Goal: Navigation & Orientation: Find specific page/section

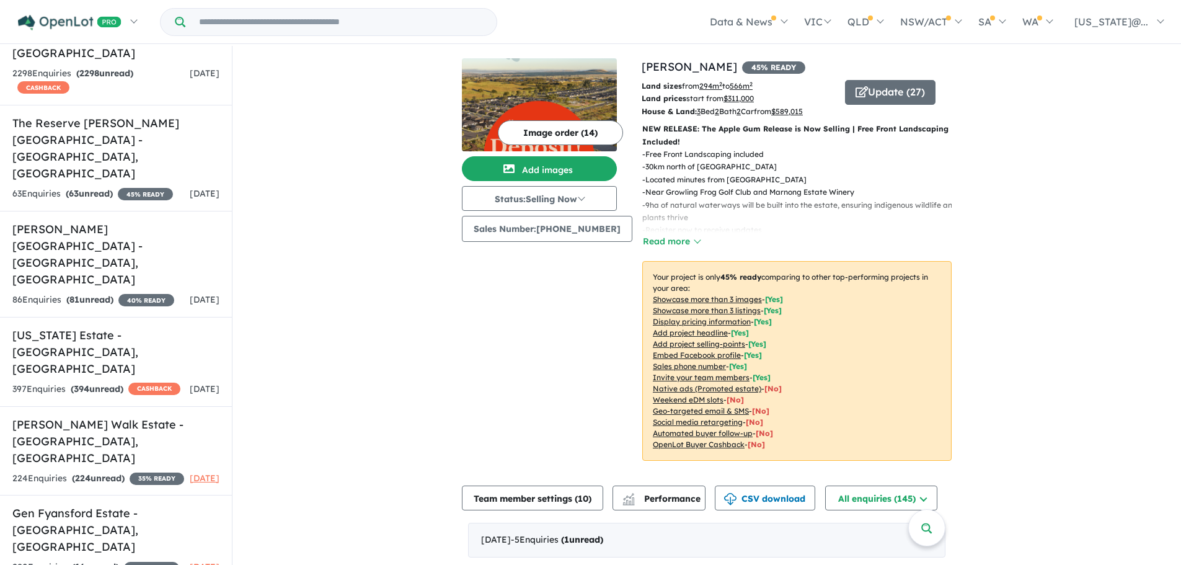
scroll to position [2, 0]
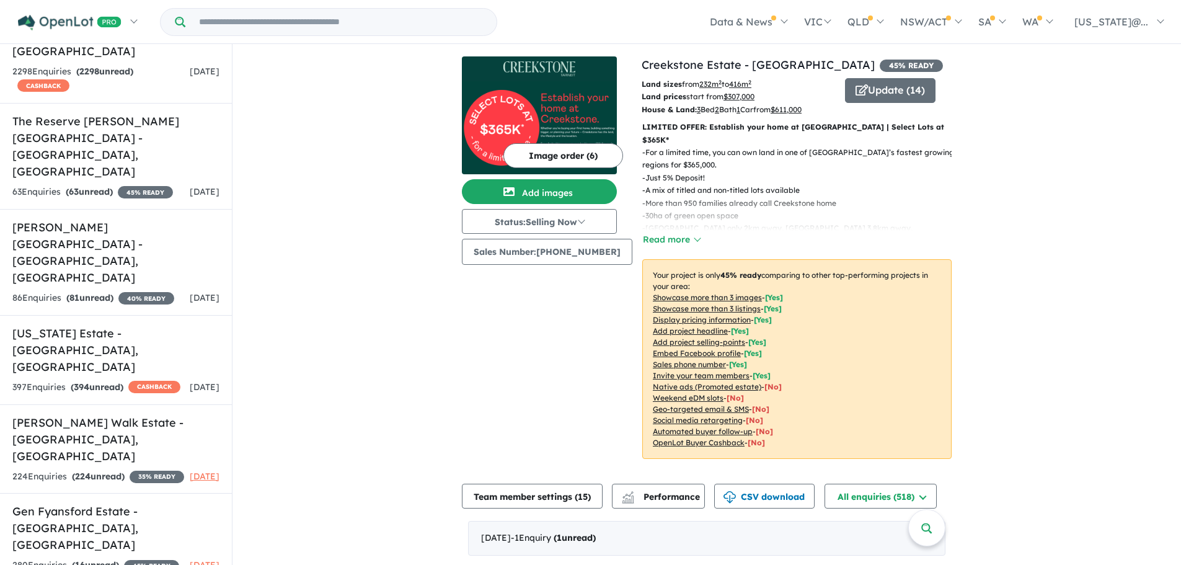
click at [743, 304] on u "Showcase more than 3 listings" at bounding box center [707, 308] width 108 height 9
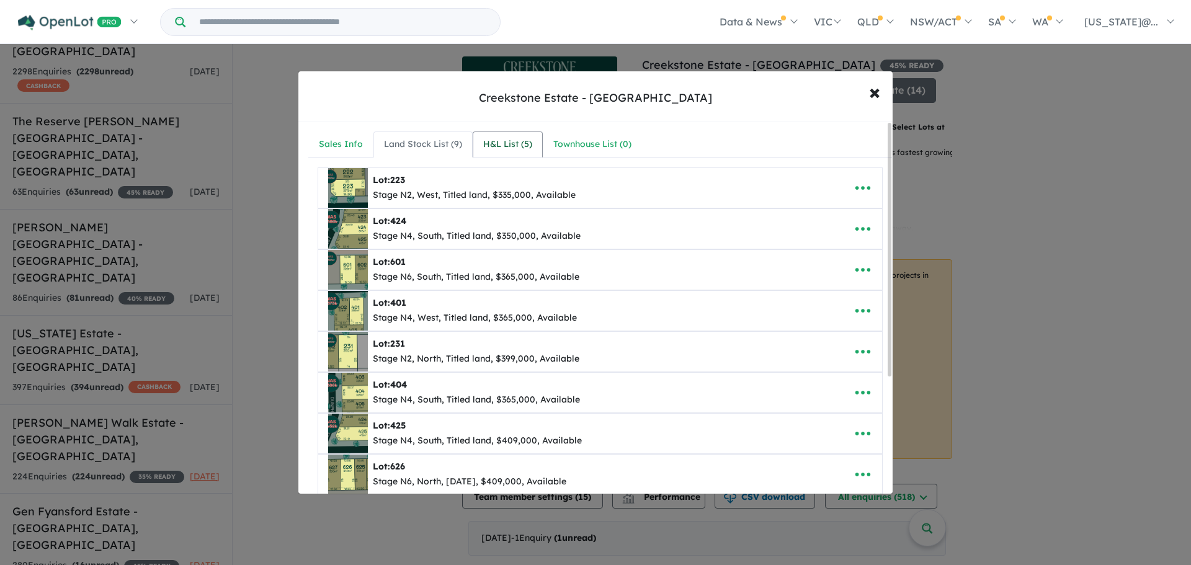
click at [518, 144] on div "H&L List ( 5 )" at bounding box center [507, 144] width 49 height 15
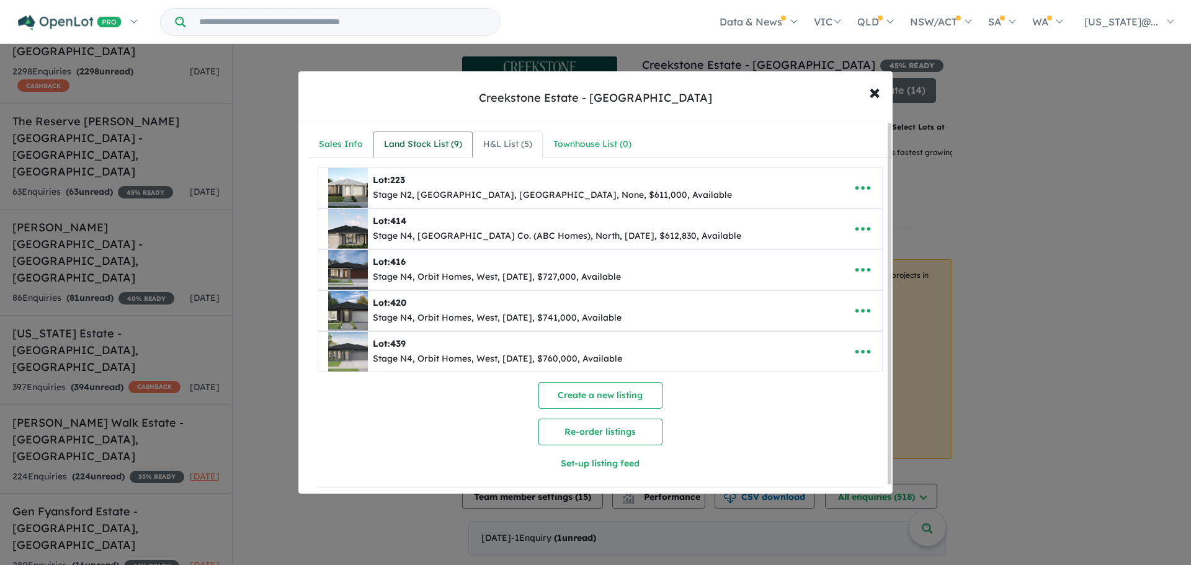
click at [428, 152] on link "Land Stock List ( 9 )" at bounding box center [422, 144] width 99 height 26
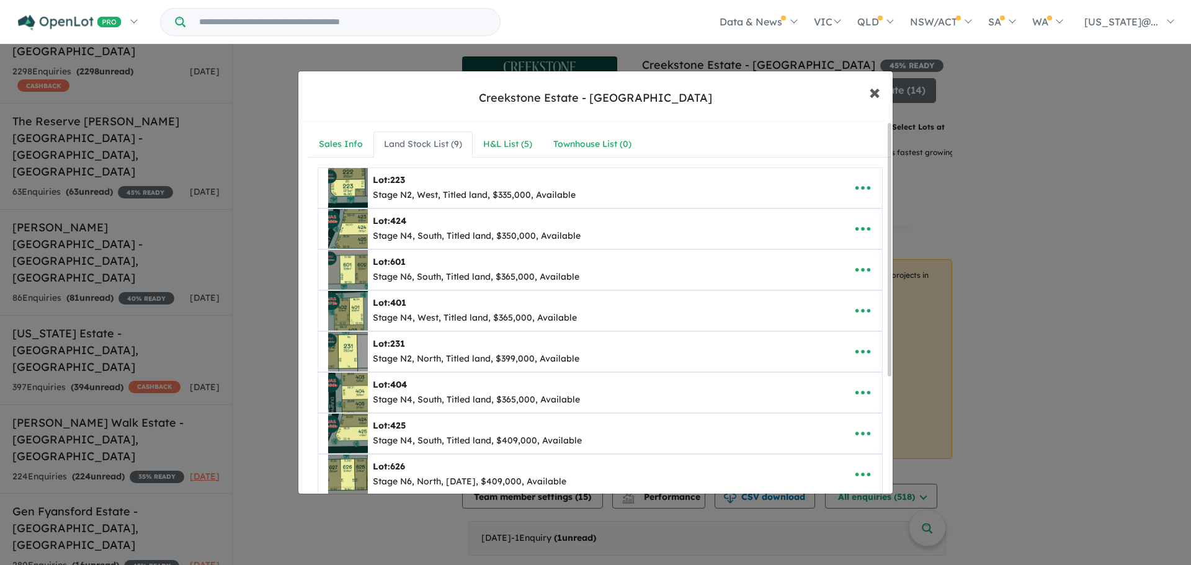
click at [878, 95] on span "×" at bounding box center [874, 91] width 11 height 27
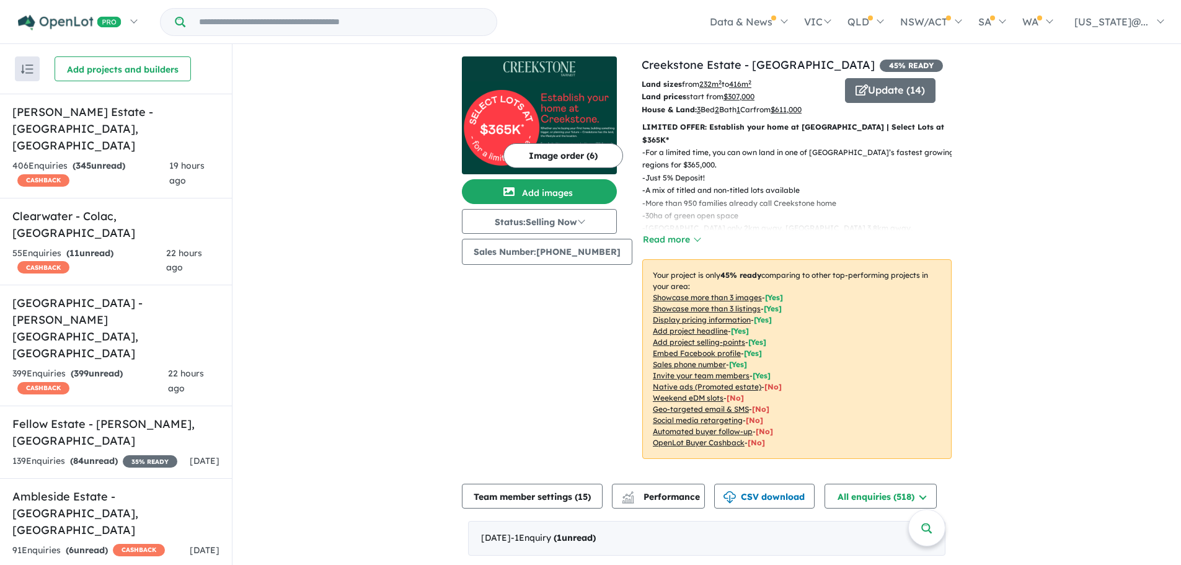
click at [135, 208] on h5 "Clearwater - [GEOGRAPHIC_DATA] , [GEOGRAPHIC_DATA]" at bounding box center [115, 224] width 207 height 33
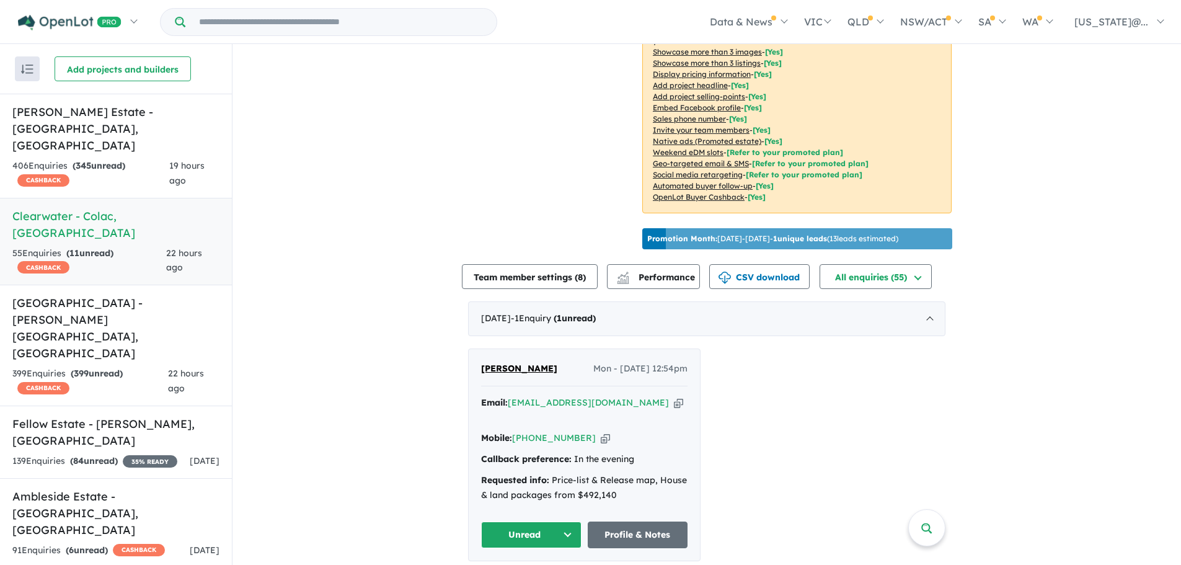
scroll to position [310, 0]
